Goal: Task Accomplishment & Management: Use online tool/utility

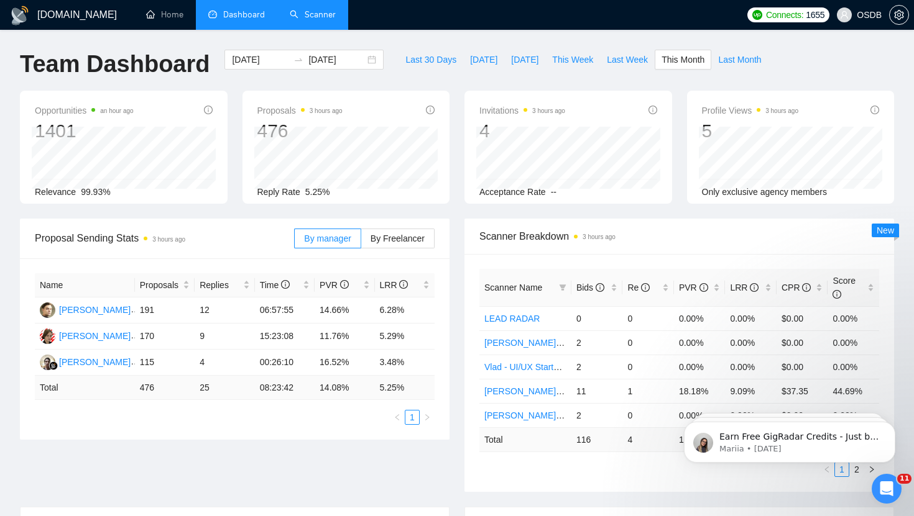
click at [316, 9] on link "Scanner" at bounding box center [313, 14] width 46 height 11
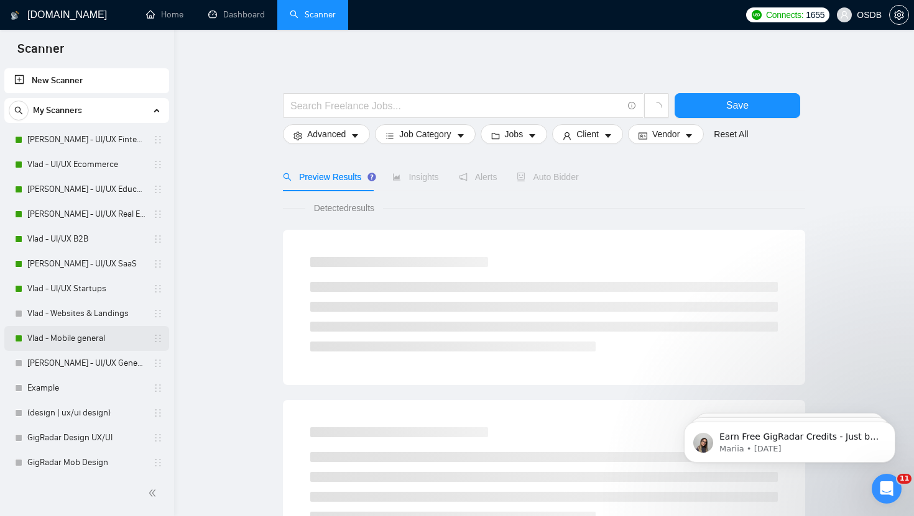
click at [88, 339] on link "Vlad - Mobile general" at bounding box center [86, 338] width 118 height 25
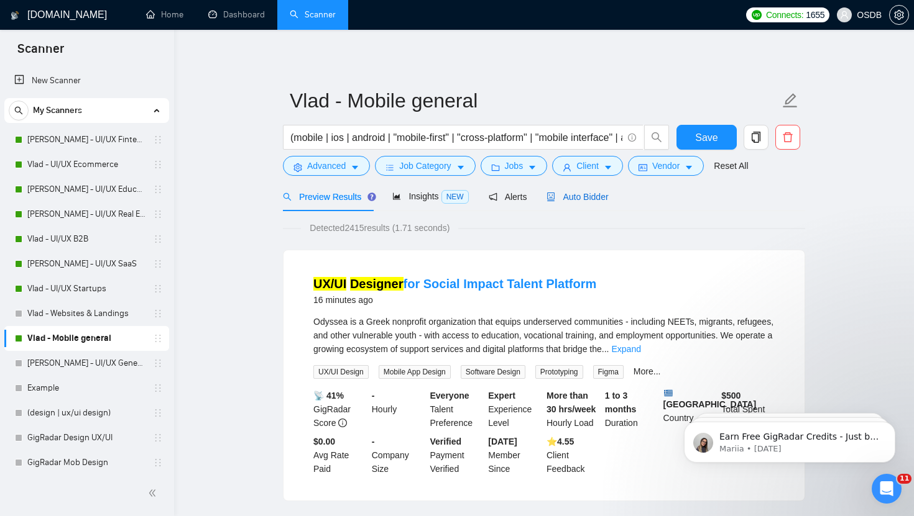
click at [579, 196] on span "Auto Bidder" at bounding box center [577, 197] width 62 height 10
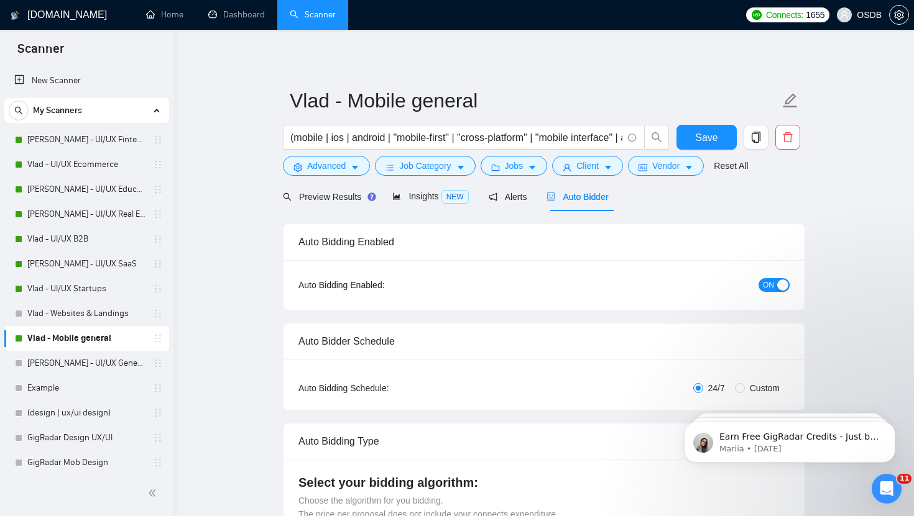
click at [779, 284] on div "button" at bounding box center [782, 285] width 11 height 11
click at [709, 144] on span "Save" at bounding box center [706, 138] width 22 height 16
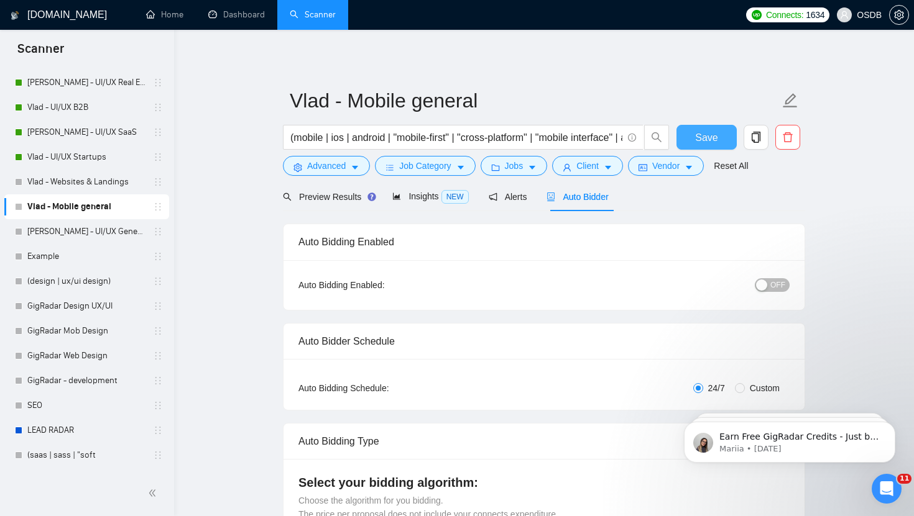
scroll to position [178, 0]
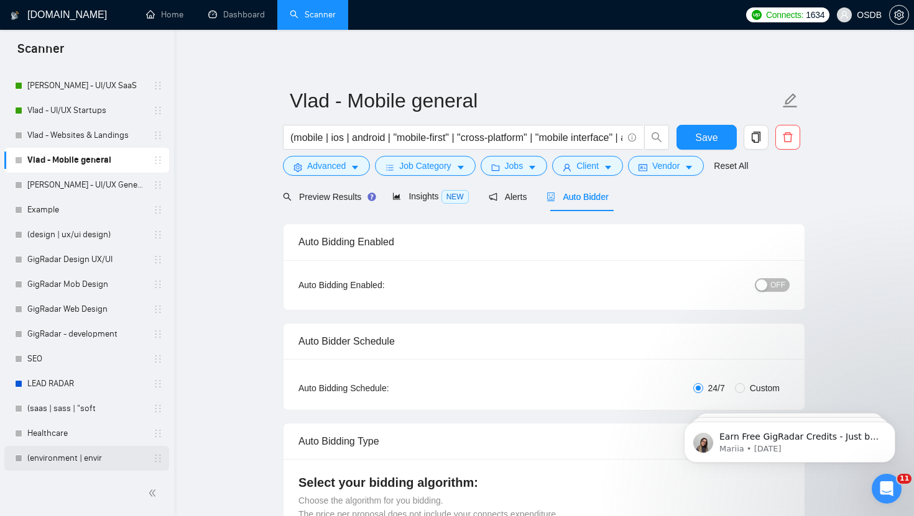
click at [52, 461] on link "(environment | envir" at bounding box center [86, 458] width 118 height 25
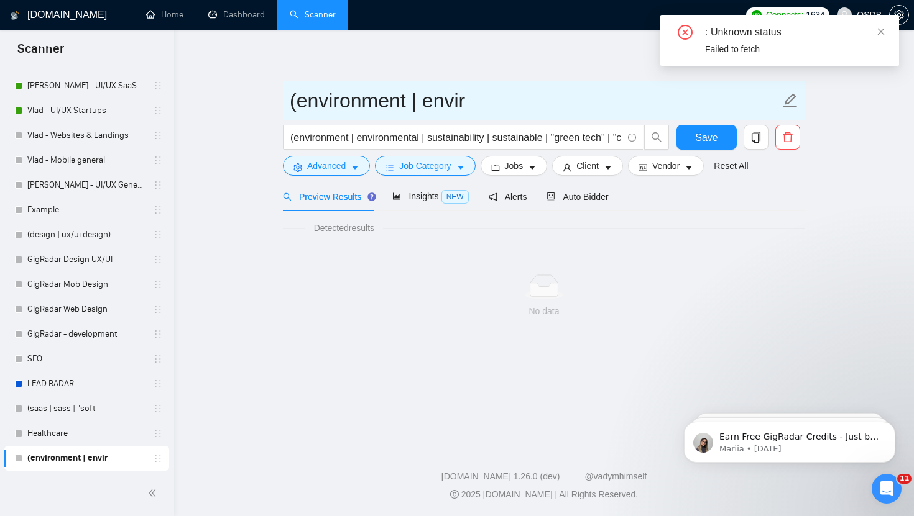
click at [477, 103] on input "(environment | envir" at bounding box center [535, 100] width 490 height 31
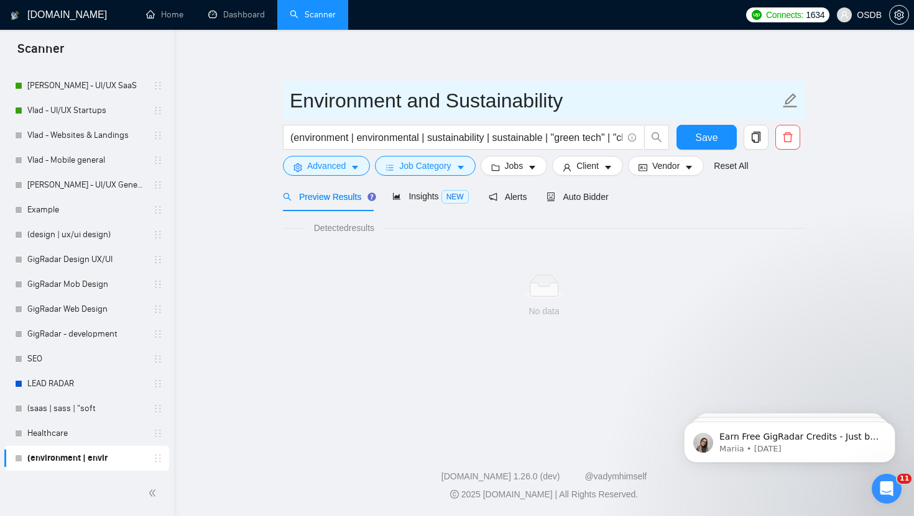
type input "Environment and Sustainability"
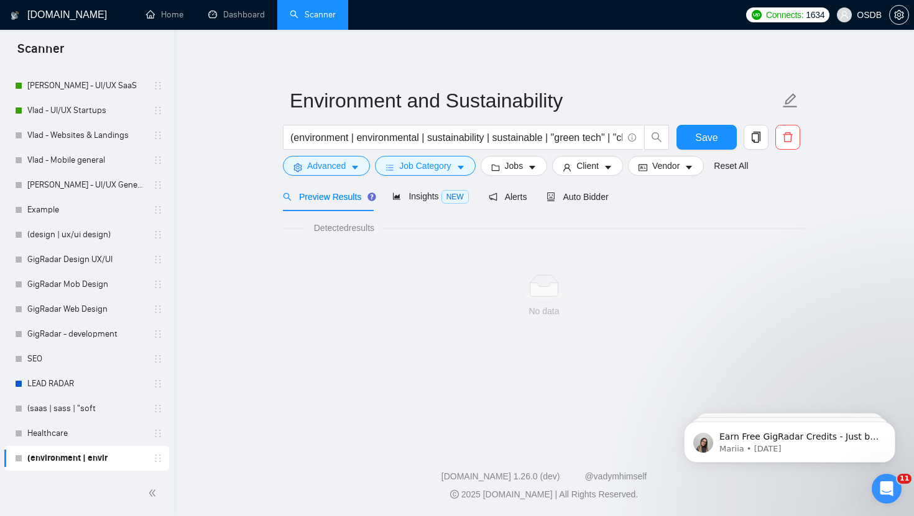
click at [368, 236] on div "Detected results No data" at bounding box center [544, 284] width 522 height 127
click at [358, 144] on input "(environment | environmental | sustainability | sustainable | "green tech" | "c…" at bounding box center [456, 138] width 332 height 16
drag, startPoint x: 515, startPoint y: 140, endPoint x: 456, endPoint y: 143, distance: 59.1
click at [456, 143] on input "(environment | environmental | sustainability | sustainable | "green tech" | "c…" at bounding box center [456, 138] width 332 height 16
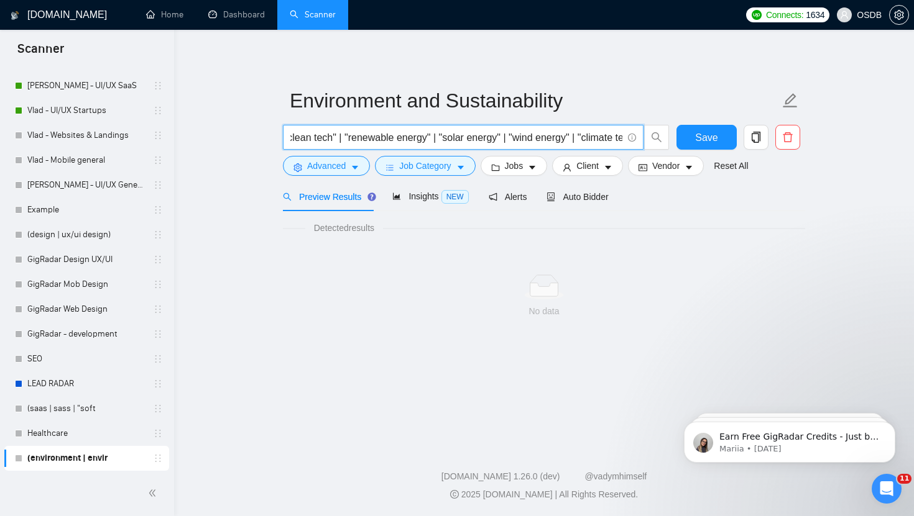
drag, startPoint x: 594, startPoint y: 139, endPoint x: 453, endPoint y: 139, distance: 140.5
click at [452, 139] on input "(environment | environmental | sustainability | sustainable | "green tech" | "c…" at bounding box center [456, 138] width 332 height 16
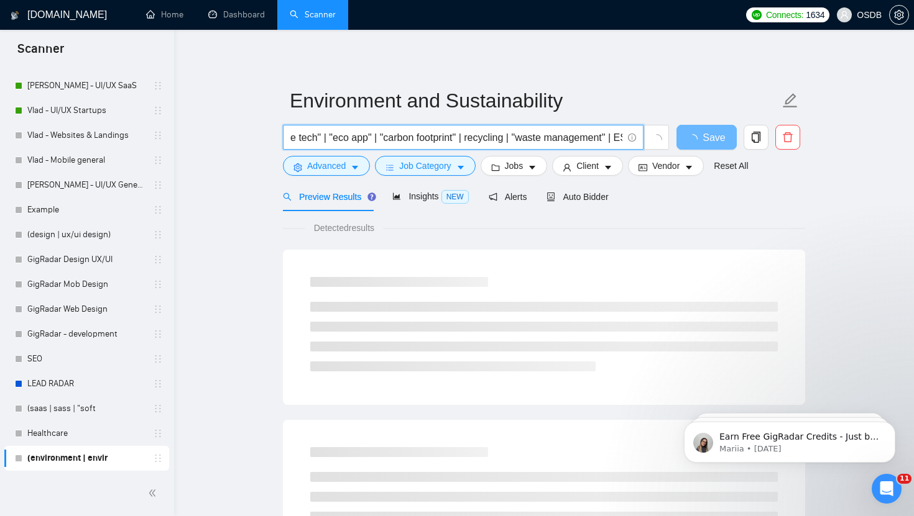
scroll to position [0, 520]
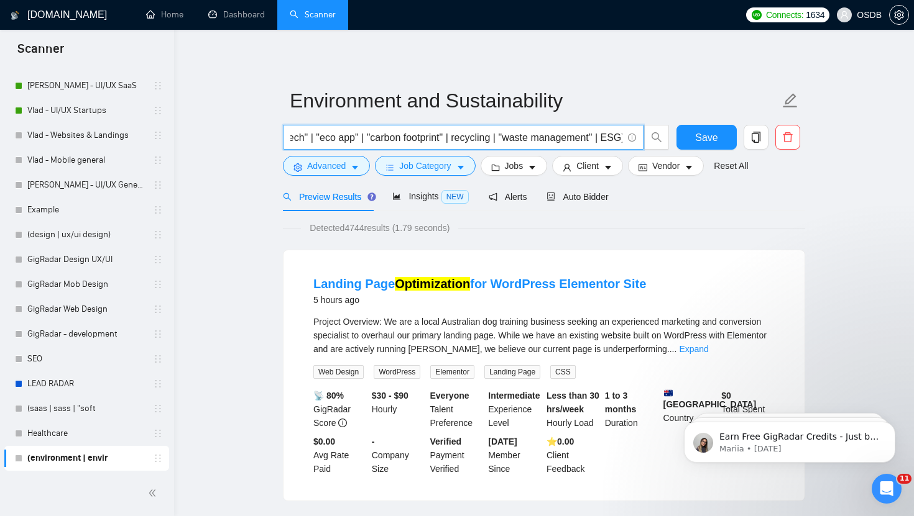
drag, startPoint x: 519, startPoint y: 140, endPoint x: 474, endPoint y: 140, distance: 44.7
click at [474, 140] on input "(environment | environmental | sustainability | sustainable | "green tech" | "c…" at bounding box center [456, 138] width 332 height 16
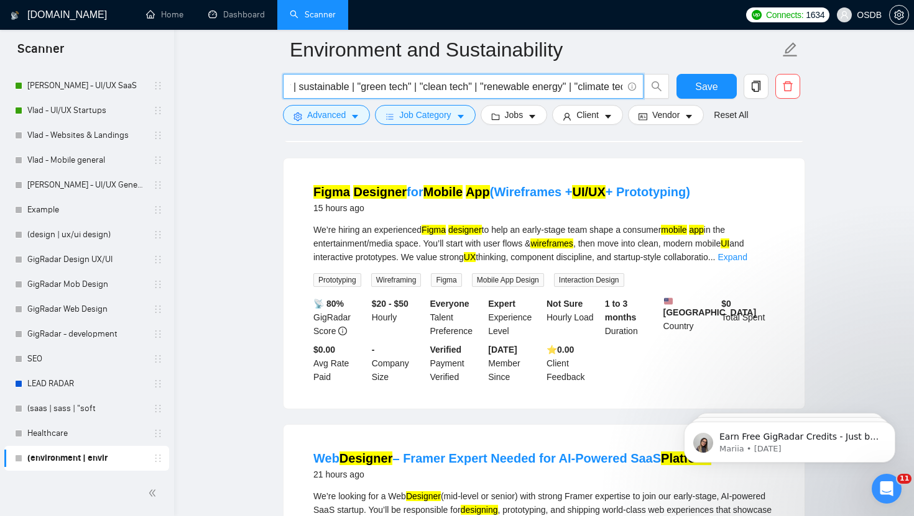
scroll to position [660, 0]
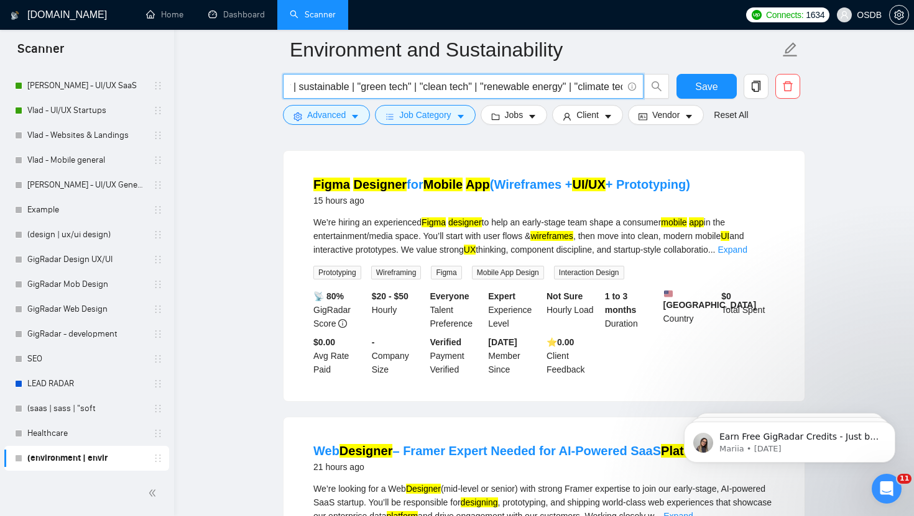
type input "(environment | environmental | sustainability | sustainable | "green tech" | "c…"
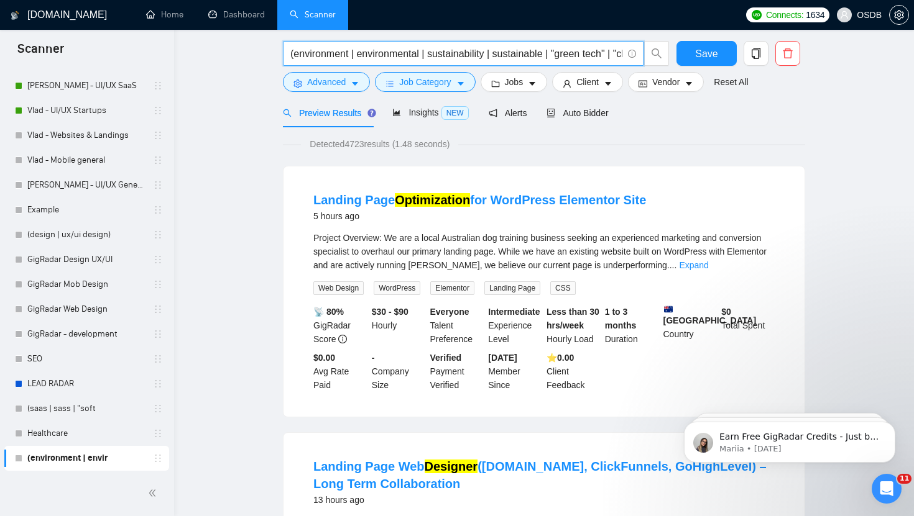
scroll to position [0, 0]
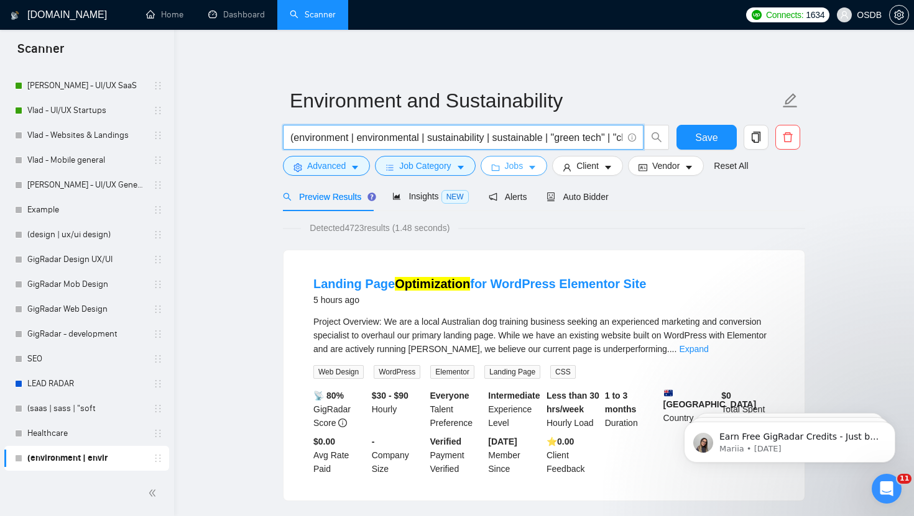
click at [512, 163] on span "Jobs" at bounding box center [514, 166] width 19 height 14
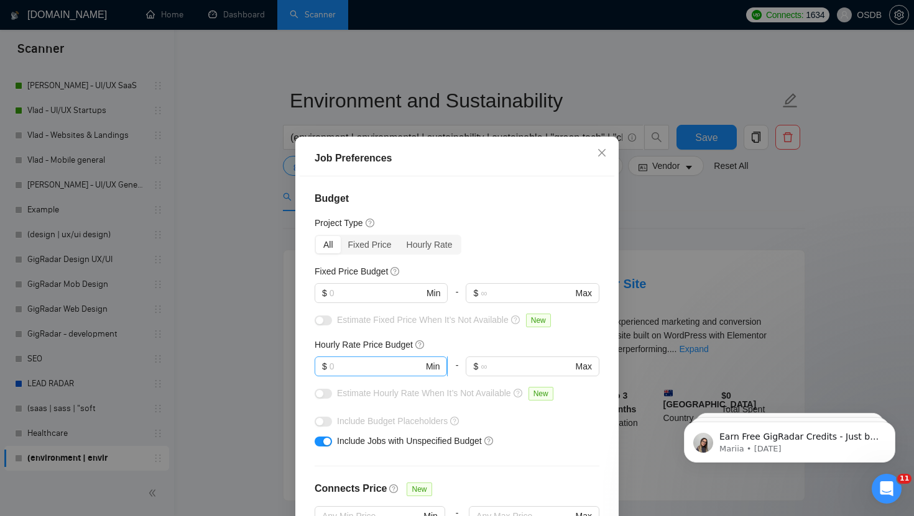
scroll to position [1, 0]
click at [380, 300] on span "$ Min" at bounding box center [380, 292] width 132 height 20
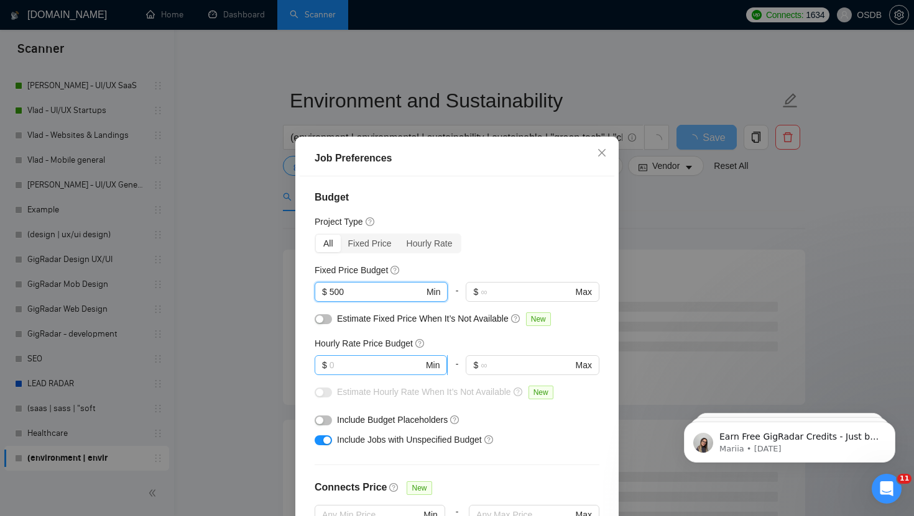
type input "500"
click at [363, 359] on input "text" at bounding box center [376, 366] width 94 height 14
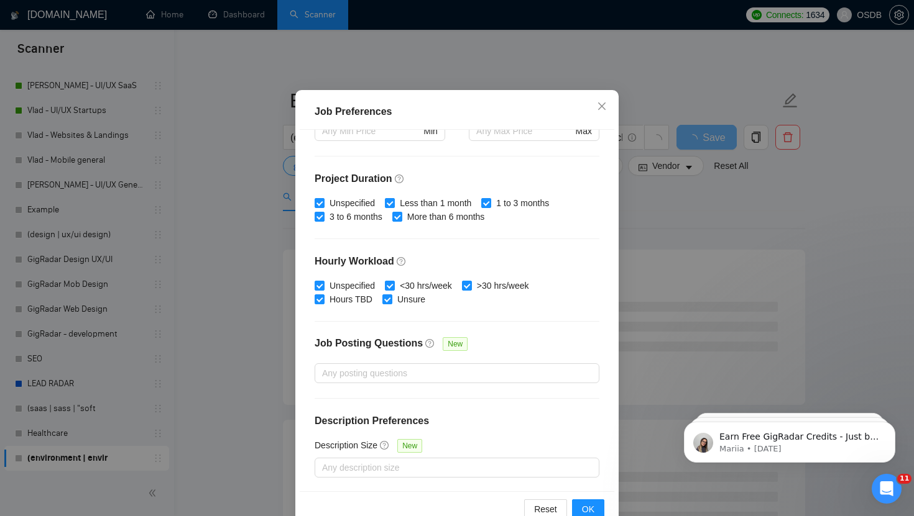
scroll to position [76, 0]
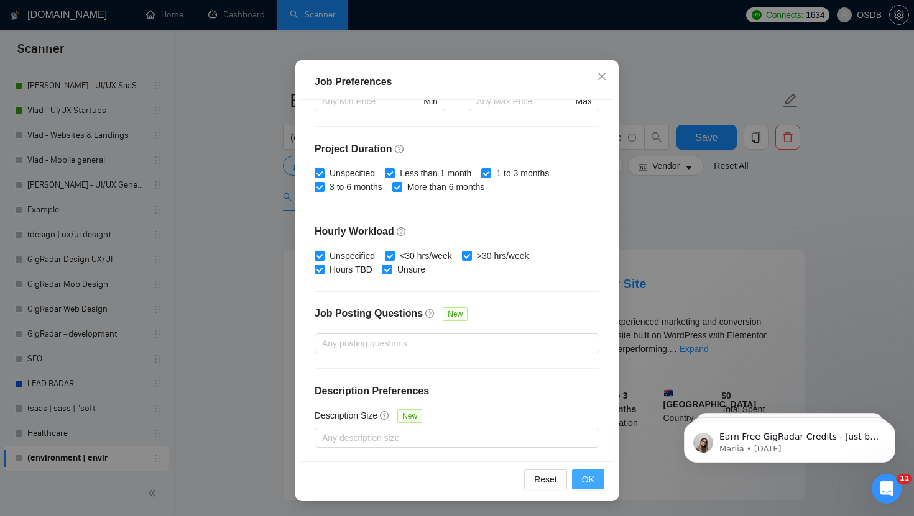
type input "40"
click at [576, 476] on button "OK" at bounding box center [588, 480] width 32 height 20
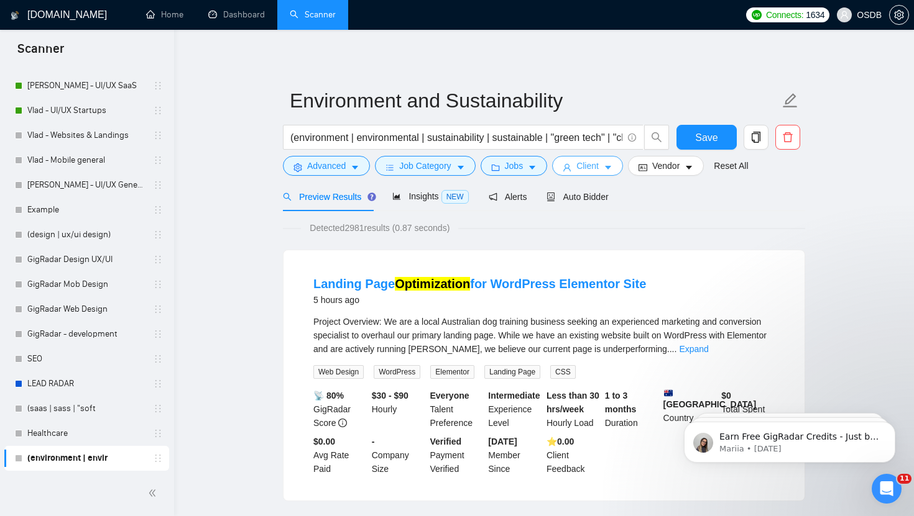
click at [589, 167] on span "Client" at bounding box center [587, 166] width 22 height 14
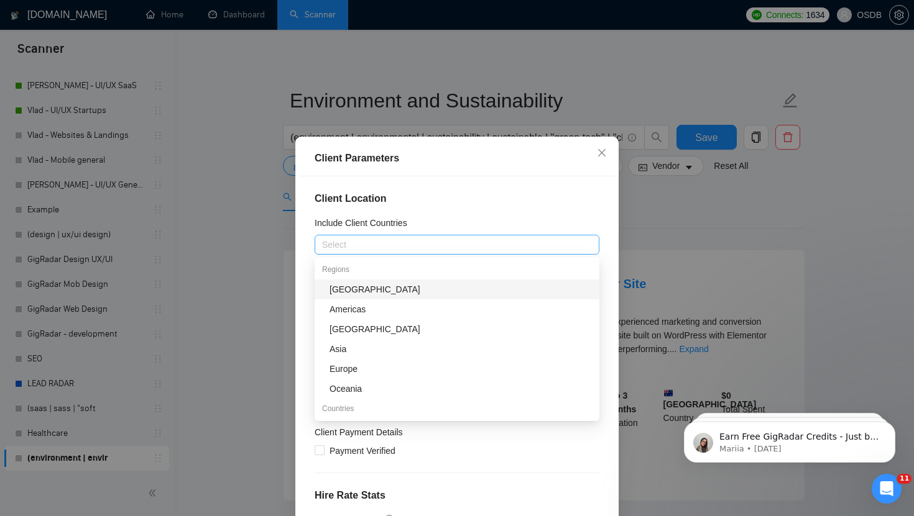
click at [435, 253] on div "Select" at bounding box center [456, 245] width 285 height 20
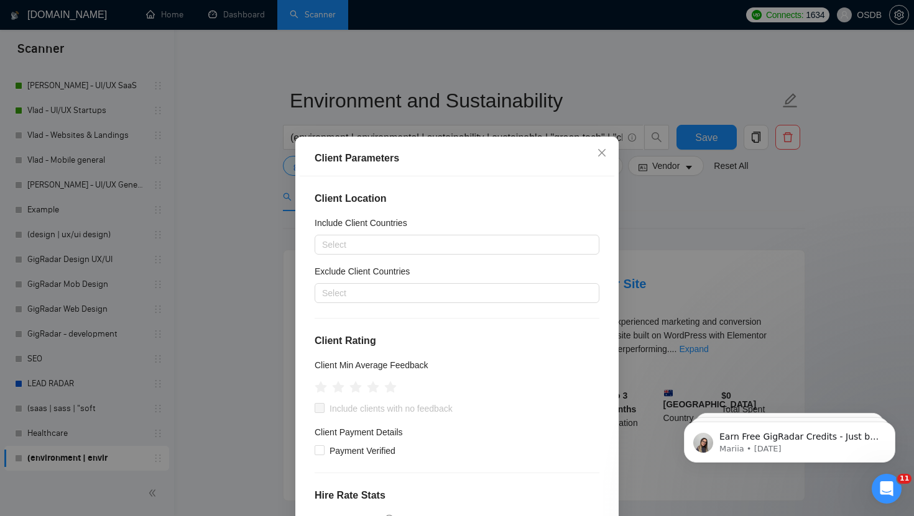
click at [442, 213] on div "Client Location Include Client Countries Select Exclude Client Countries Select…" at bounding box center [457, 358] width 314 height 362
click at [377, 388] on icon "star" at bounding box center [373, 387] width 13 height 12
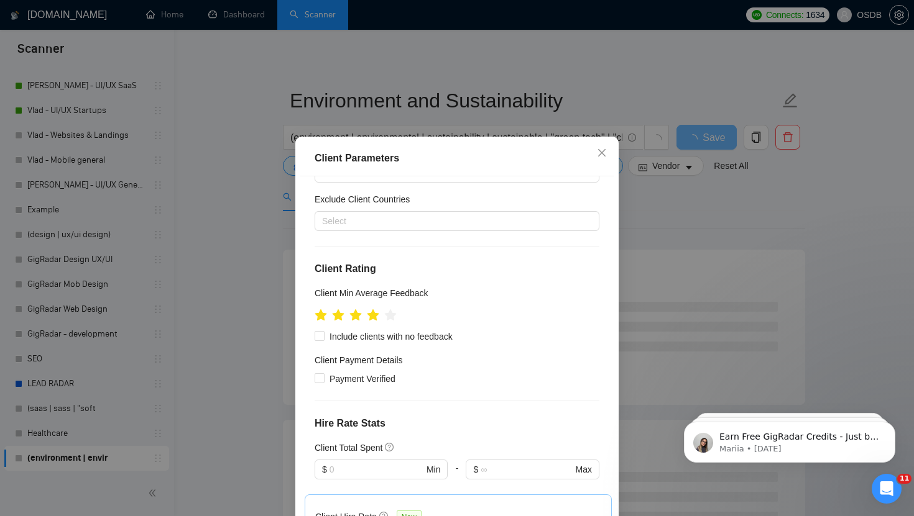
scroll to position [86, 0]
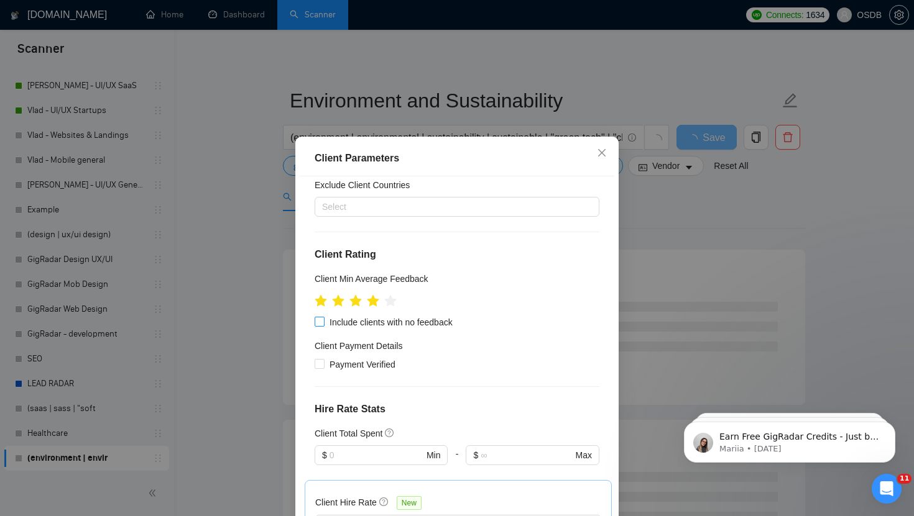
click at [320, 325] on input "Include clients with no feedback" at bounding box center [318, 321] width 9 height 9
checkbox input "true"
click at [329, 367] on span "Payment Verified" at bounding box center [362, 365] width 76 height 14
click at [323, 367] on input "Payment Verified" at bounding box center [318, 363] width 9 height 9
checkbox input "true"
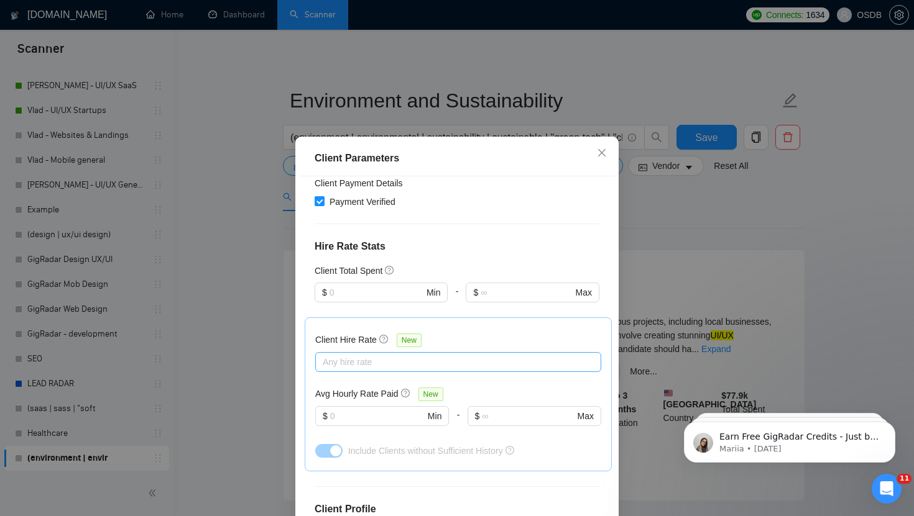
scroll to position [250, 0]
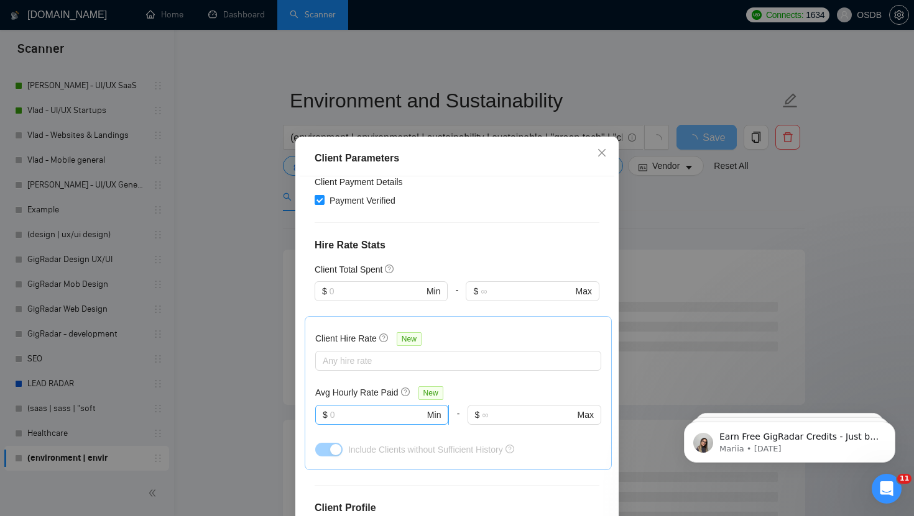
click at [347, 409] on input "text" at bounding box center [377, 415] width 94 height 14
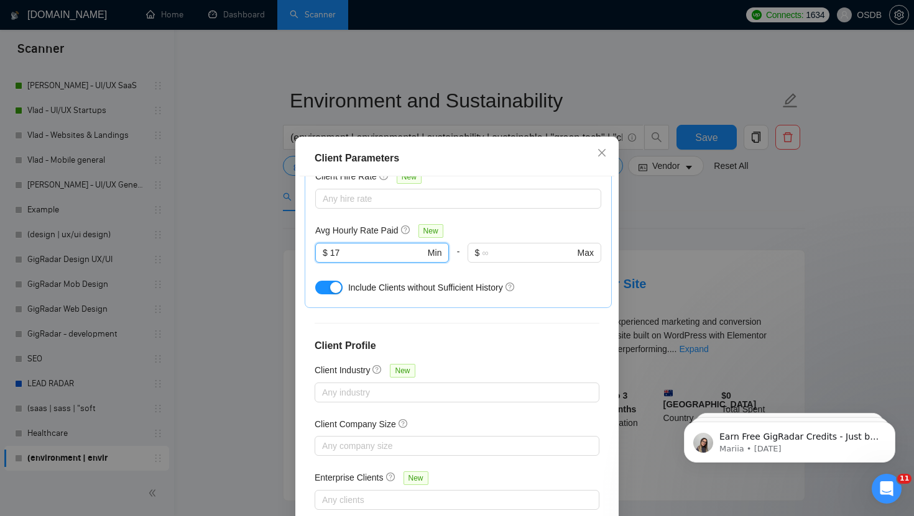
scroll to position [76, 0]
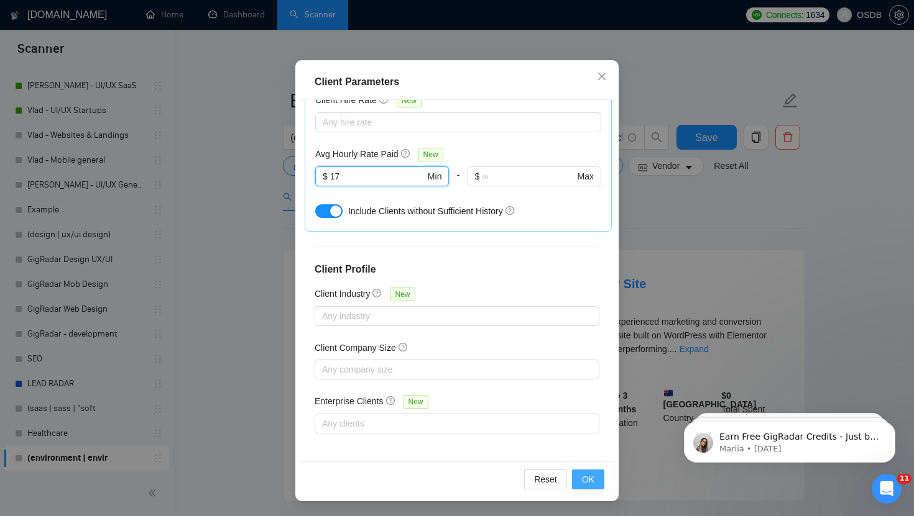
type input "17"
click at [579, 480] on button "OK" at bounding box center [588, 480] width 32 height 20
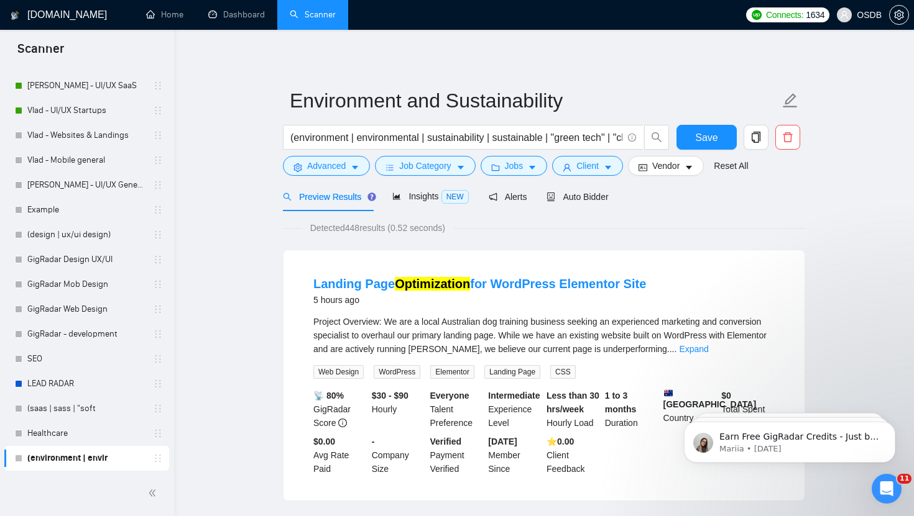
scroll to position [14, 0]
click at [335, 172] on span "Advanced" at bounding box center [326, 166] width 39 height 14
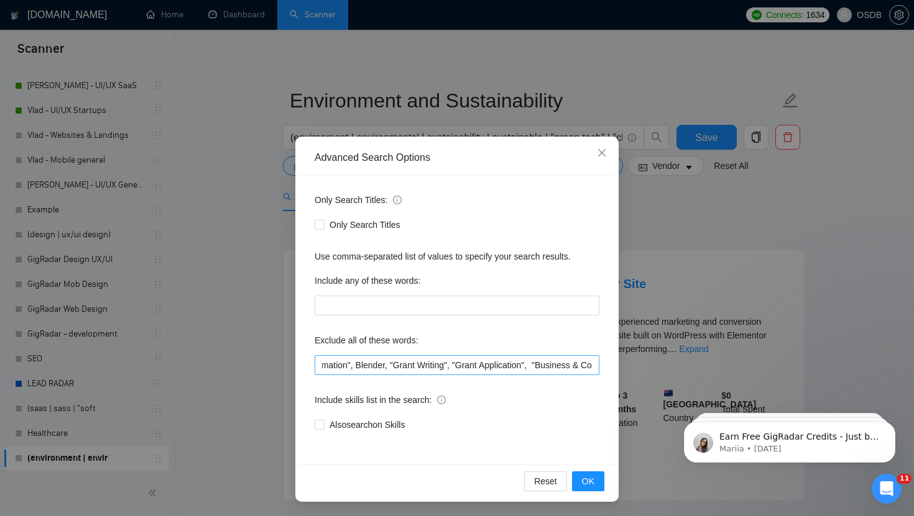
scroll to position [0, 3906]
click at [603, 159] on span "Close" at bounding box center [602, 154] width 34 height 34
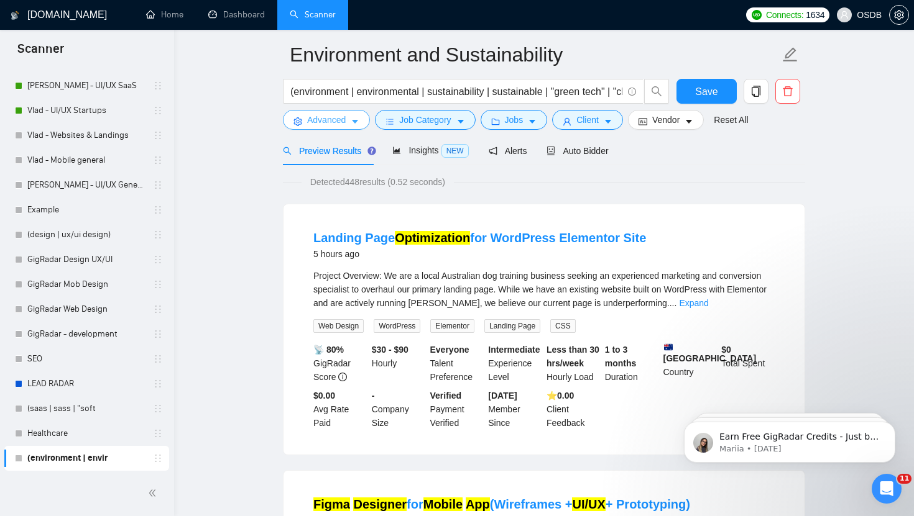
scroll to position [0, 0]
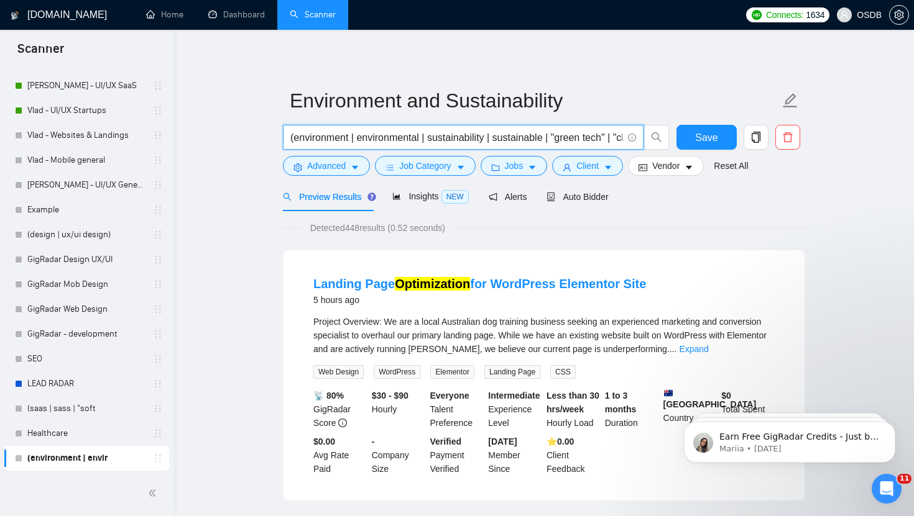
drag, startPoint x: 421, startPoint y: 140, endPoint x: 359, endPoint y: 142, distance: 62.2
click at [359, 142] on input "(environment | environmental | sustainability | sustainable | "green tech" | "c…" at bounding box center [456, 138] width 332 height 16
drag, startPoint x: 351, startPoint y: 139, endPoint x: 300, endPoint y: 141, distance: 51.0
click at [298, 141] on input "(environment | environmental | sustainability | sustainable | "green tech" | "c…" at bounding box center [456, 138] width 332 height 16
click at [303, 138] on input "( | environmental | sustainability | sustainable | "green tech" | "clean tech" …" at bounding box center [456, 138] width 332 height 16
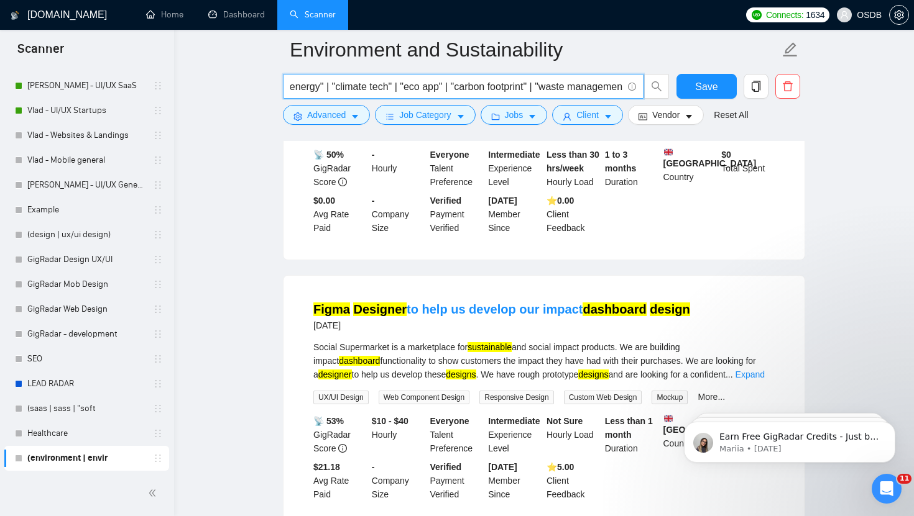
scroll to position [523, 0]
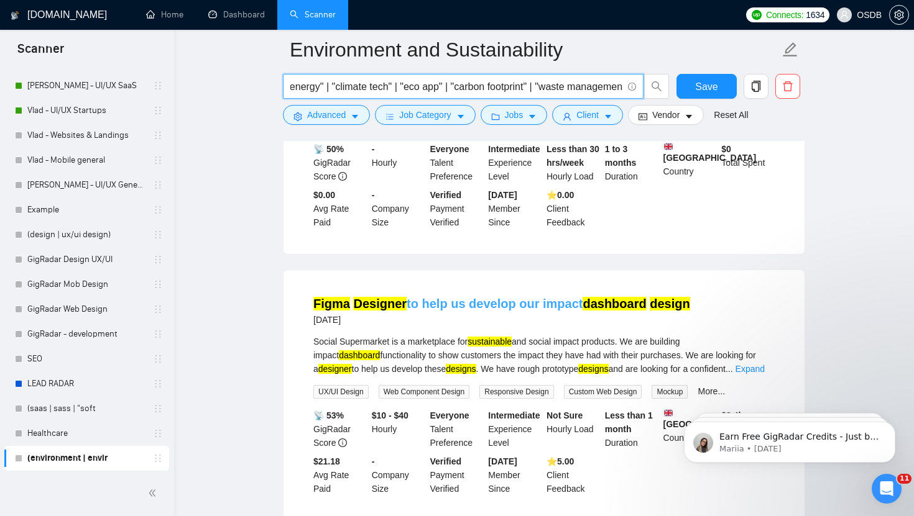
type input "(environmental | sustainability | sustainable | "green tech" | "clean tech" | "…"
